Goal: Find specific page/section: Find specific page/section

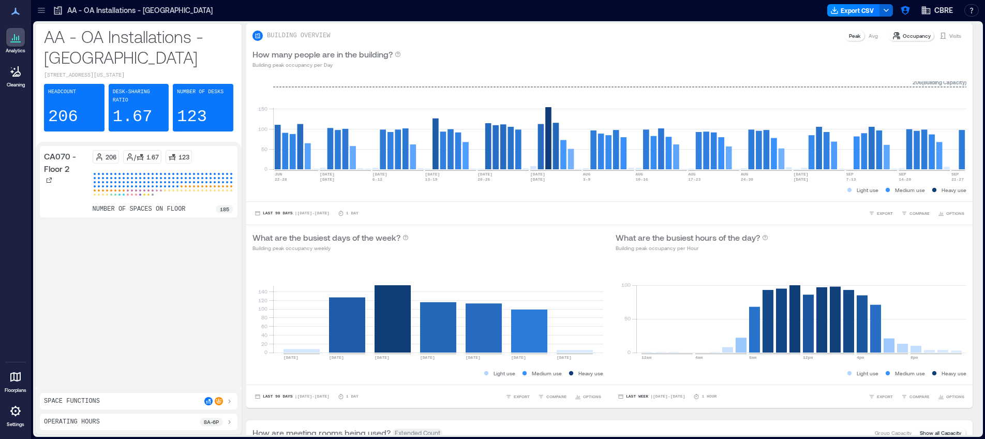
click at [41, 10] on icon at bounding box center [41, 10] width 10 height 10
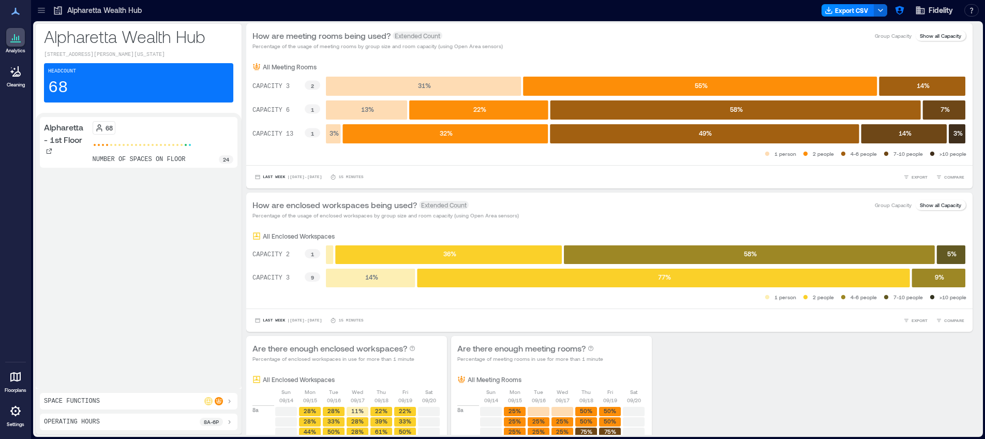
click at [37, 11] on icon at bounding box center [41, 10] width 10 height 10
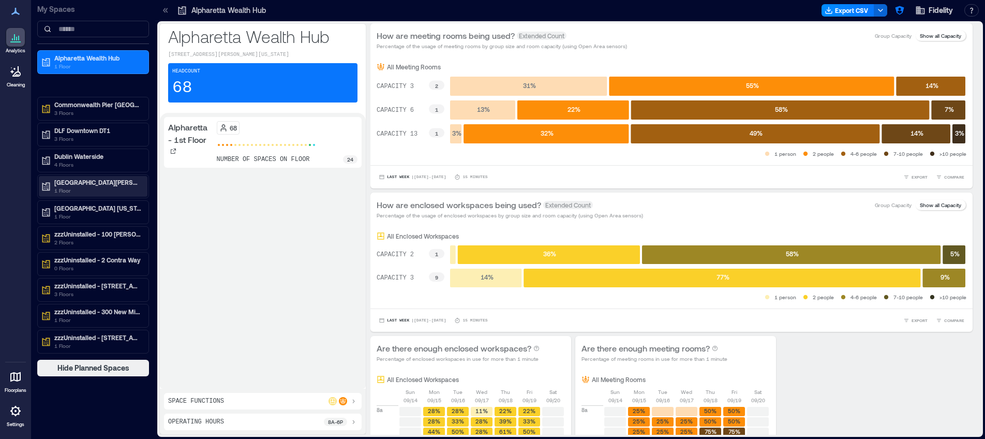
click at [106, 182] on p "Rancho Bernardo" at bounding box center [97, 182] width 87 height 8
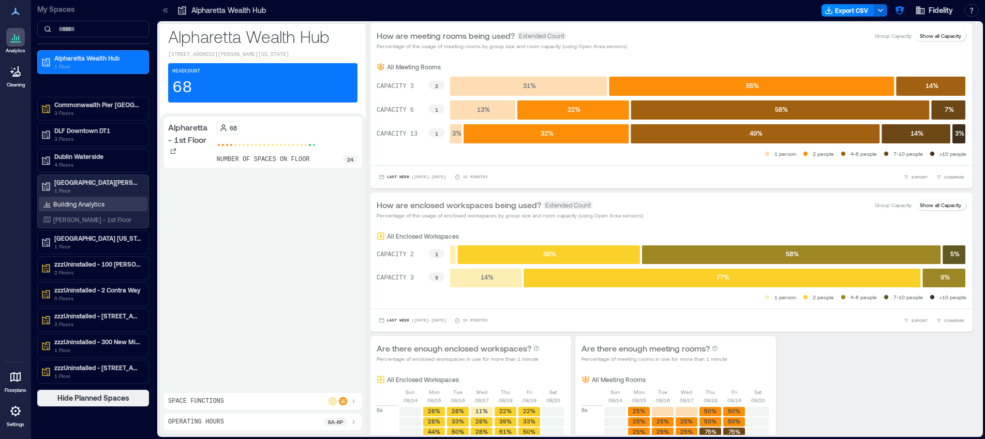
click at [98, 199] on div "Building Analytics" at bounding box center [74, 204] width 66 height 10
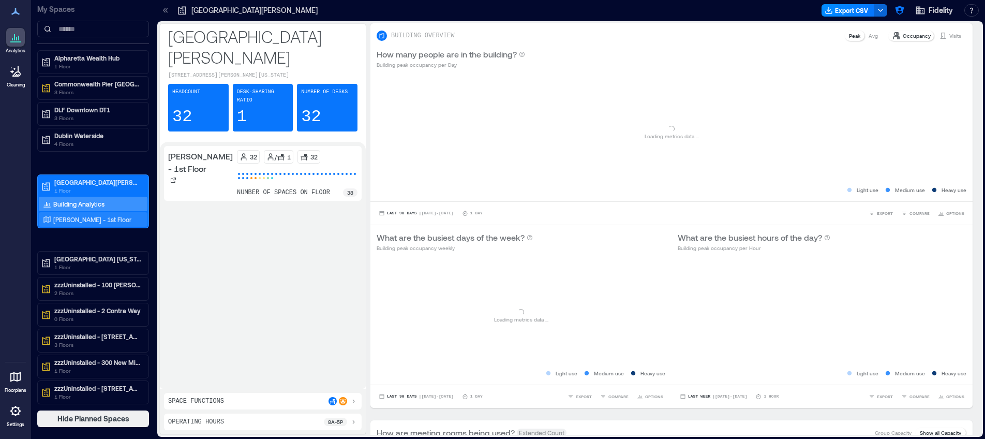
click at [105, 222] on p "Bernardo - 1st Floor" at bounding box center [92, 219] width 78 height 8
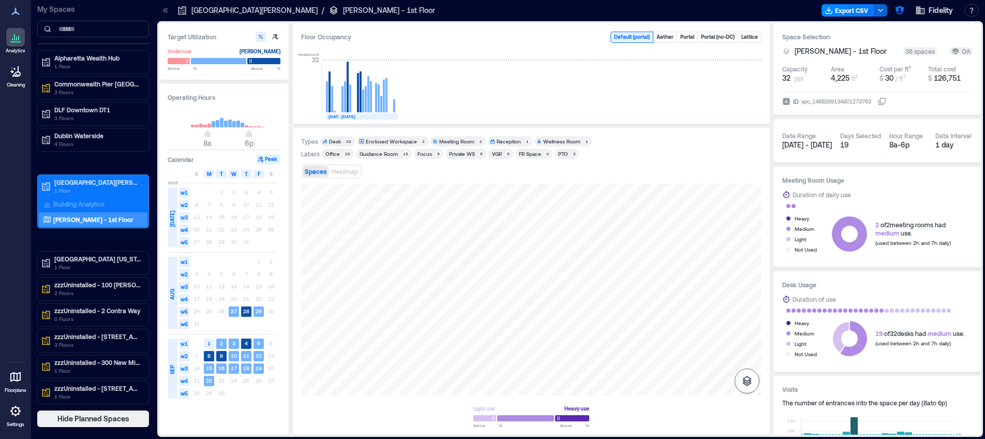
click at [749, 379] on icon "button" at bounding box center [747, 381] width 12 height 12
click at [751, 328] on icon "button" at bounding box center [747, 325] width 10 height 9
